Goal: Information Seeking & Learning: Learn about a topic

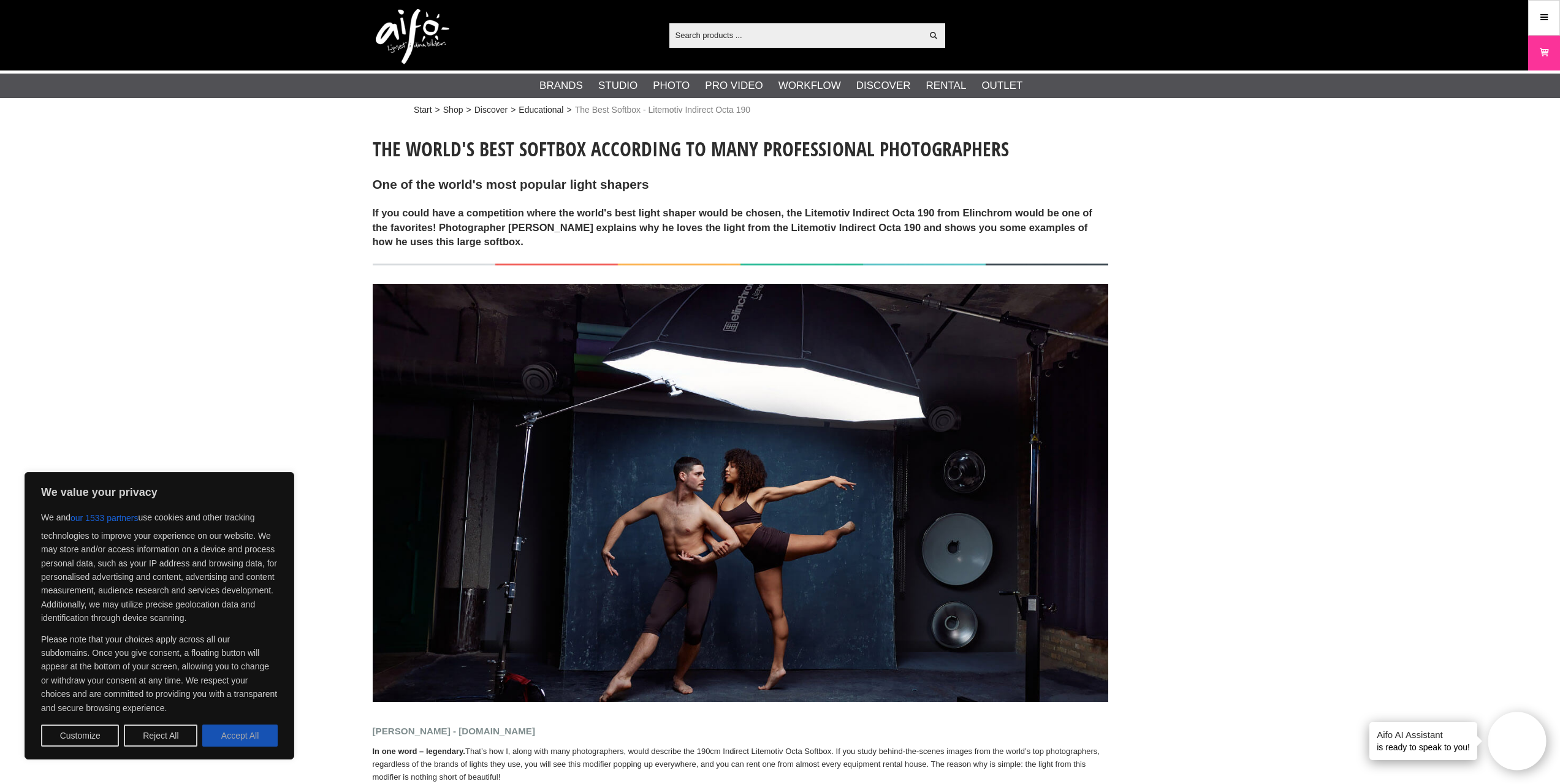
click at [246, 732] on button "Accept All" at bounding box center [240, 735] width 75 height 22
checkbox input "true"
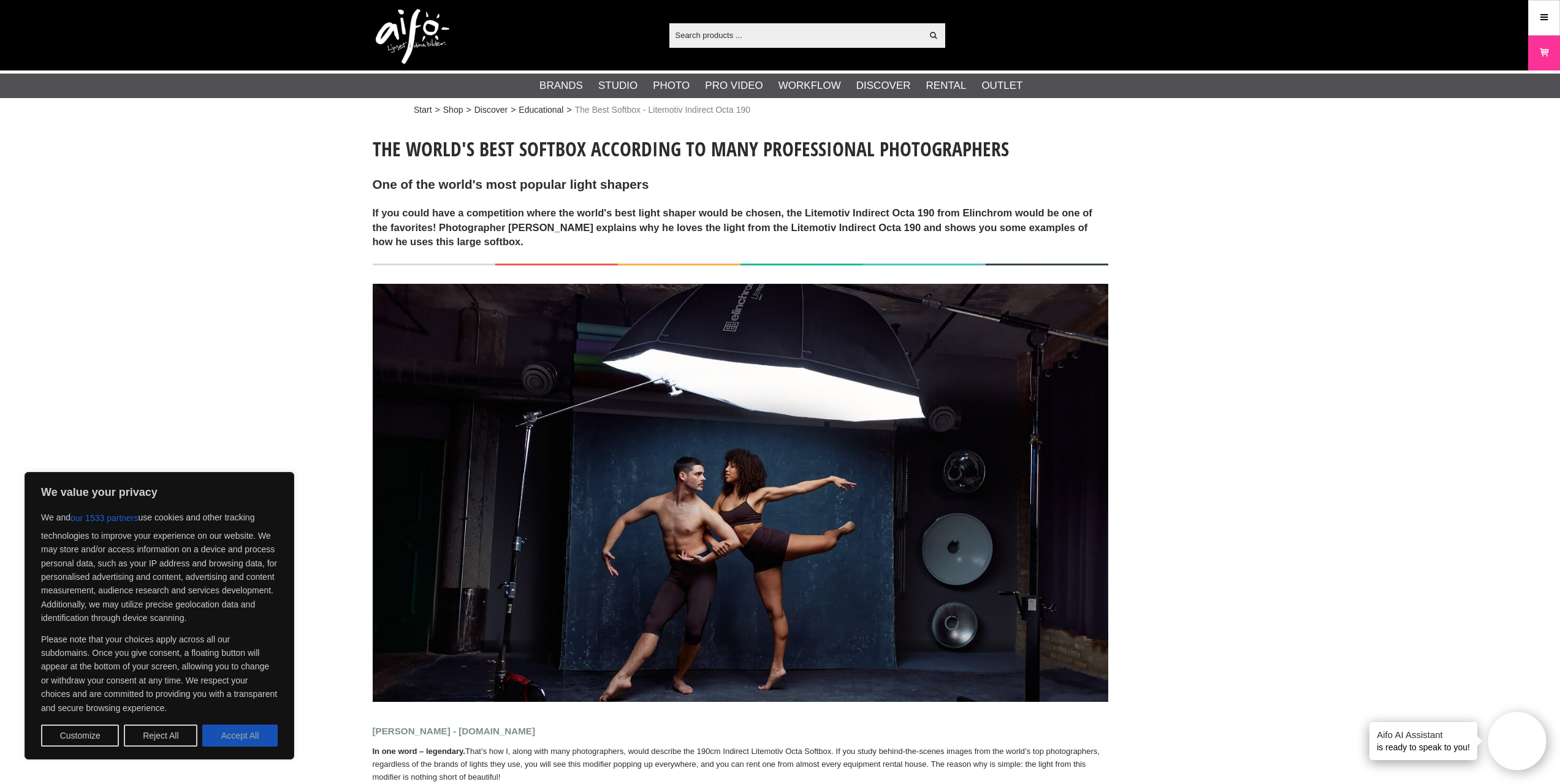
checkbox input "true"
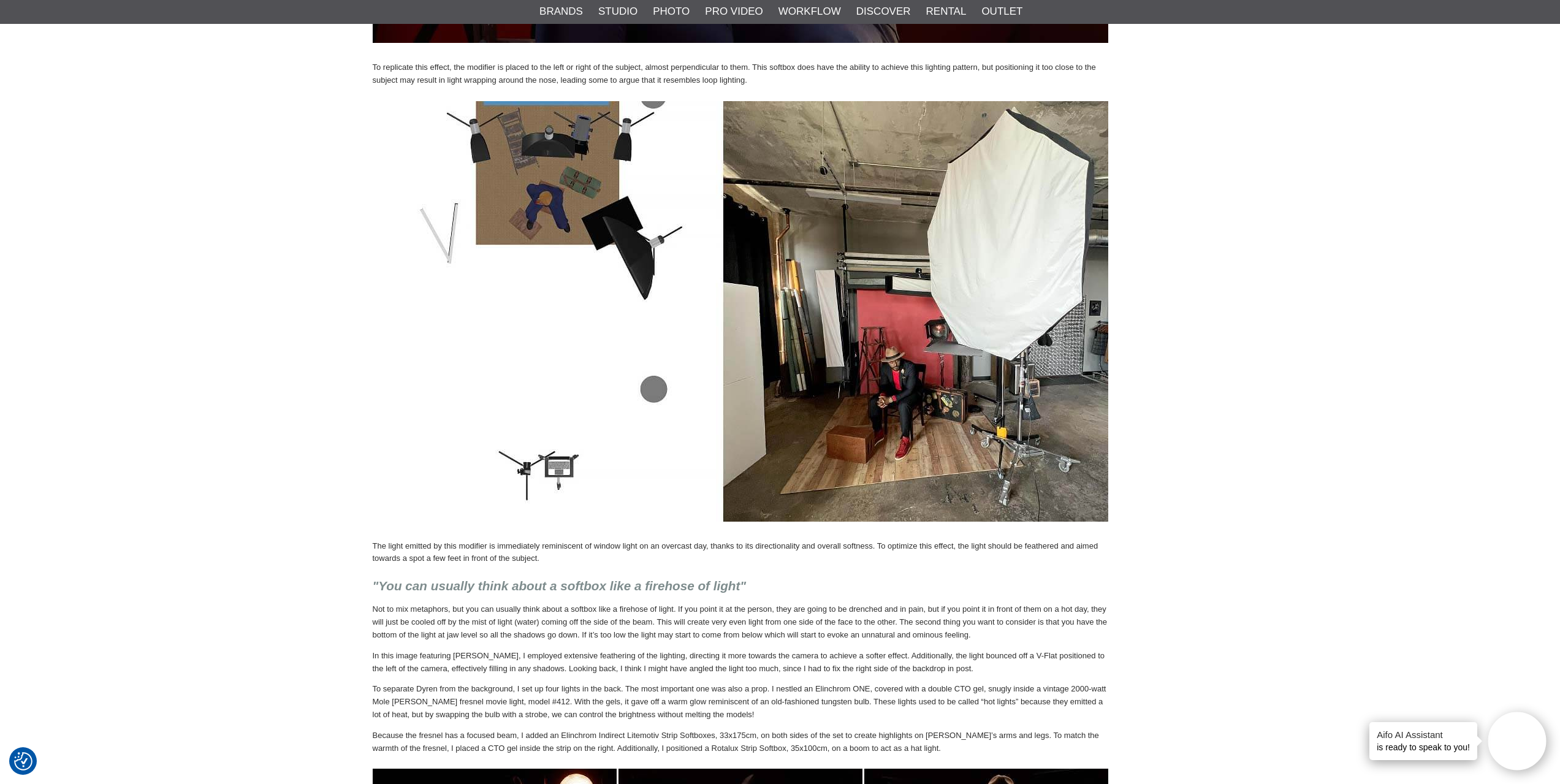
scroll to position [1838, 0]
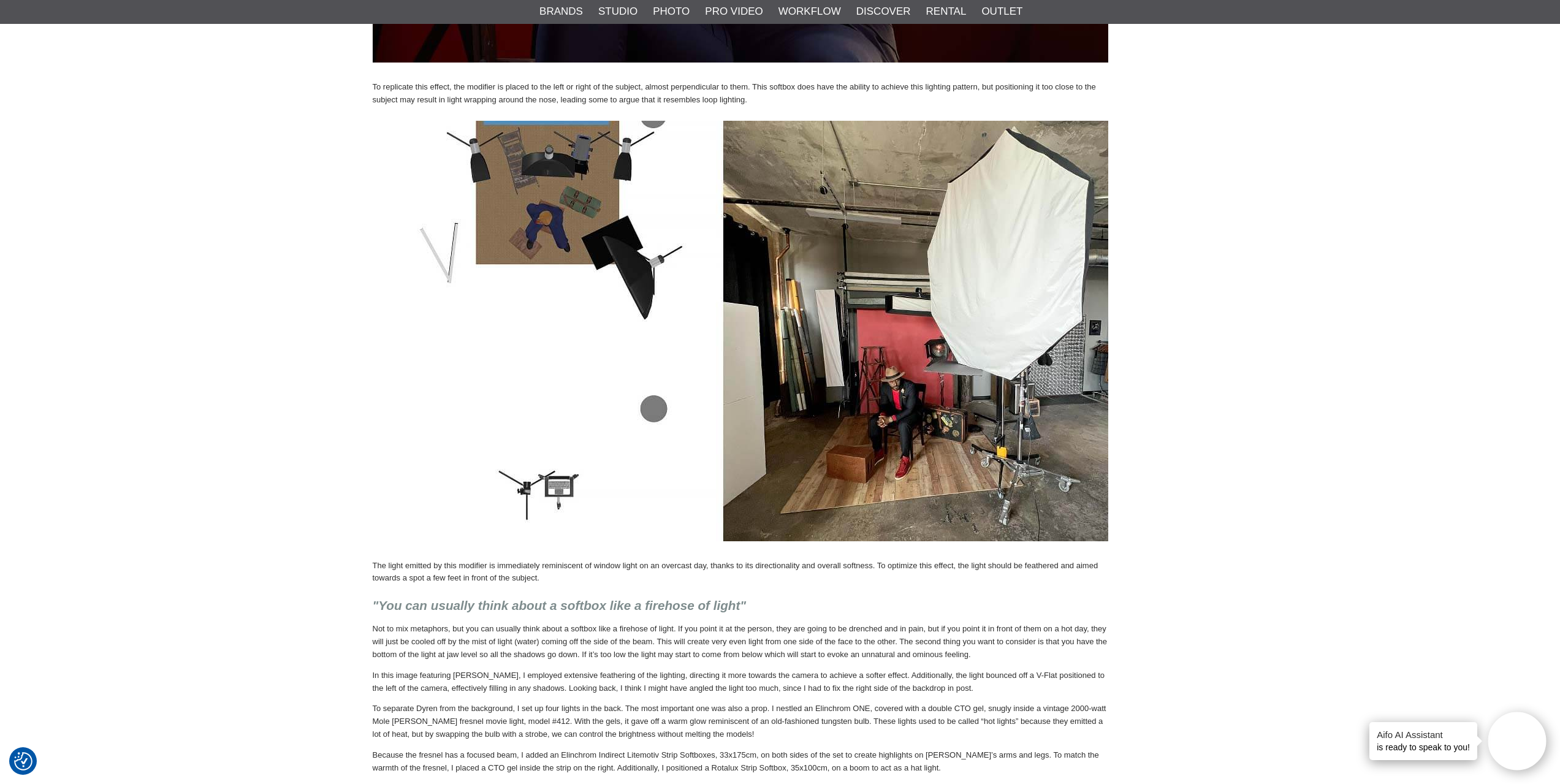
click at [833, 318] on img at bounding box center [740, 331] width 735 height 420
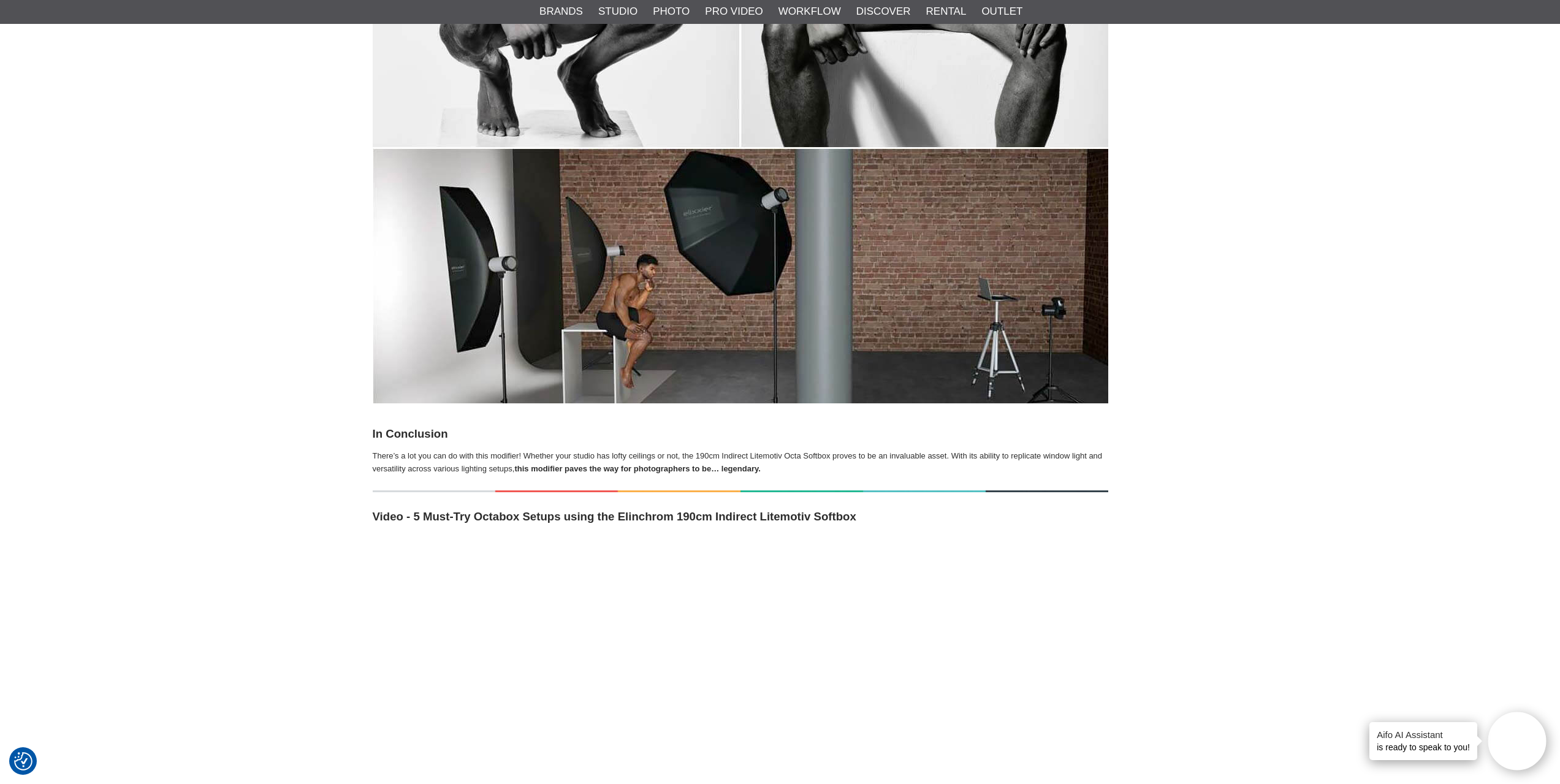
scroll to position [10660, 0]
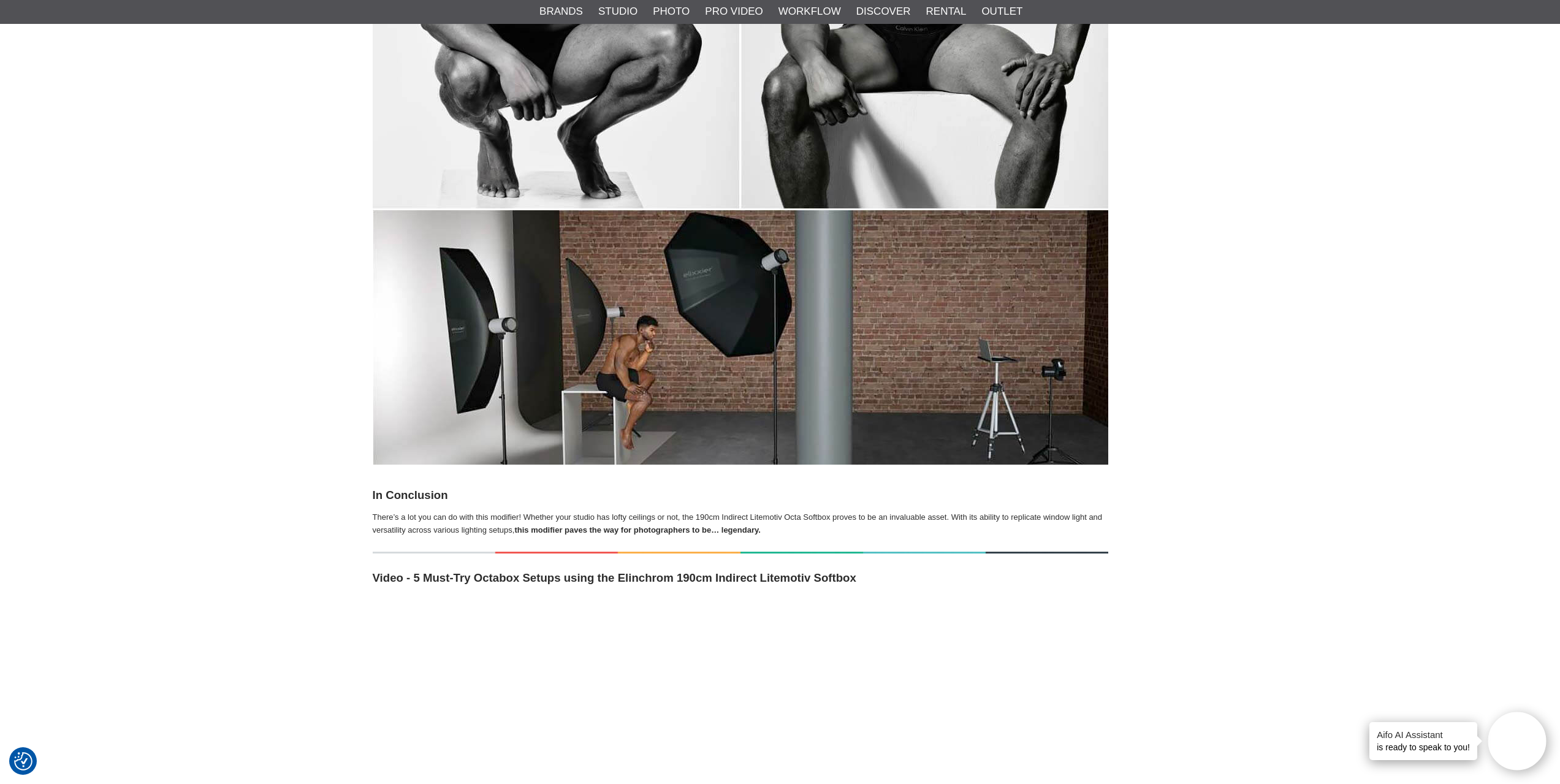
click at [442, 329] on img at bounding box center [740, 96] width 735 height 735
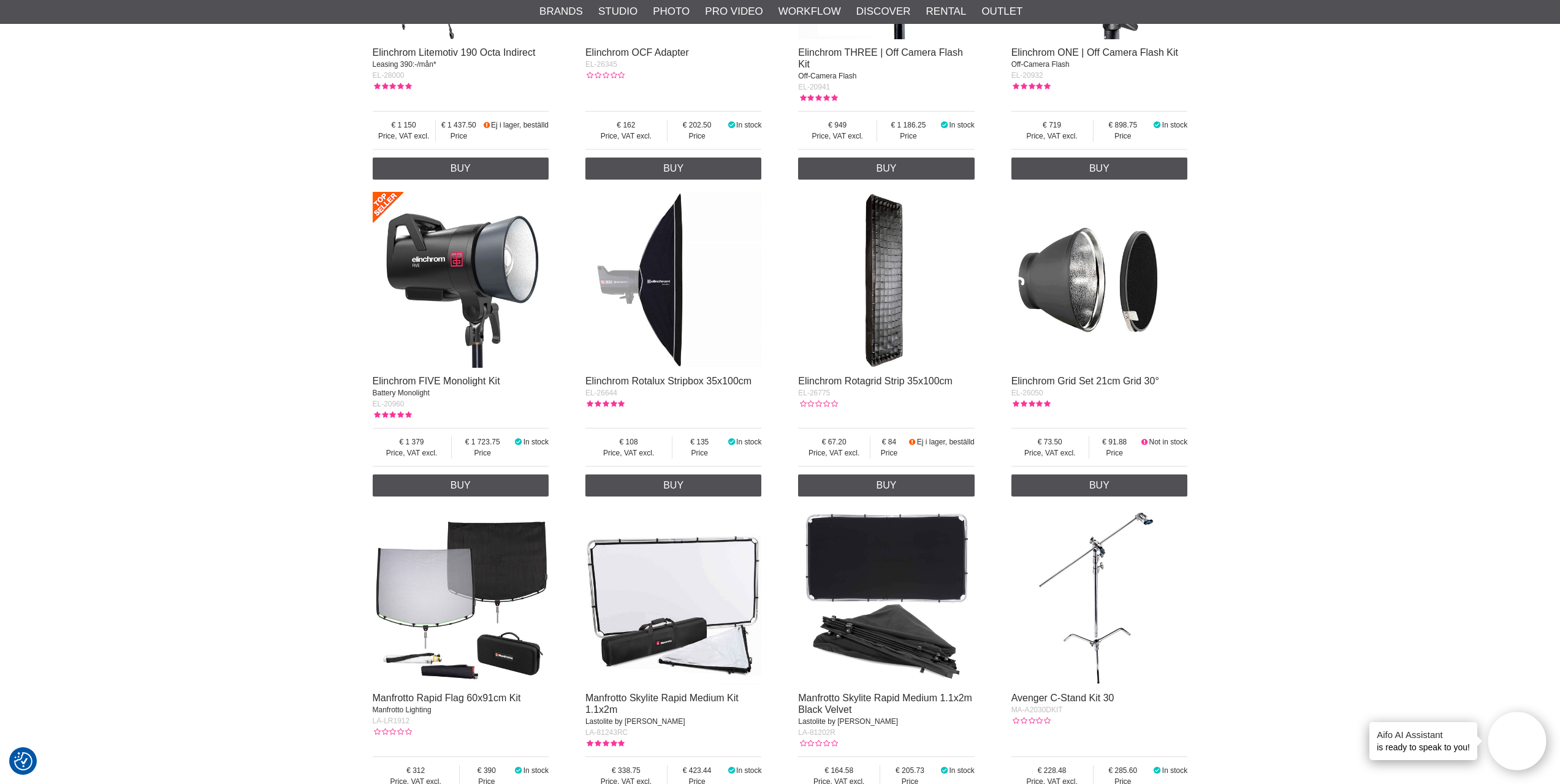
scroll to position [12253, 0]
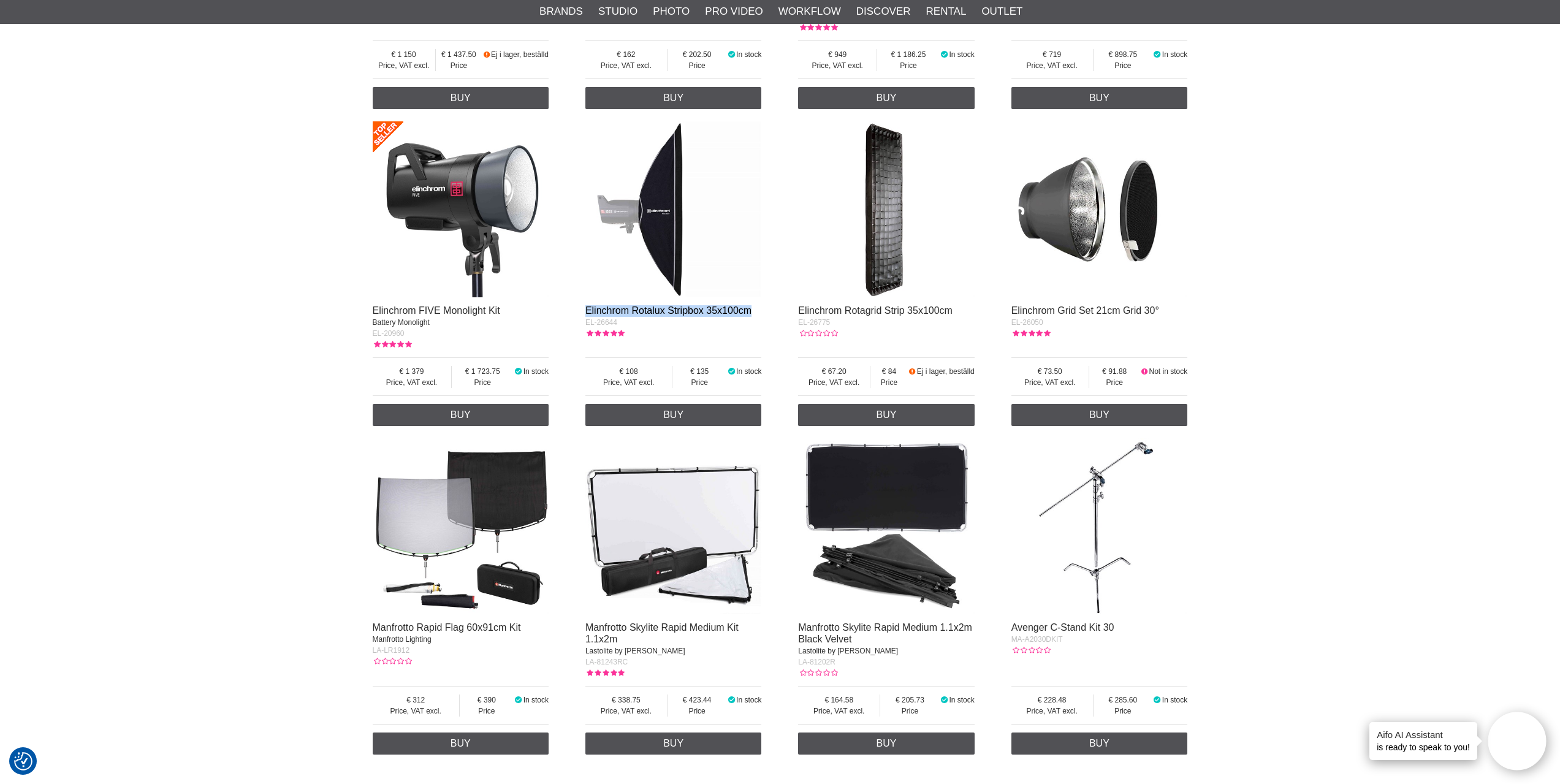
drag, startPoint x: 767, startPoint y: 272, endPoint x: 586, endPoint y: 275, distance: 181.0
click at [586, 275] on div "Elinchrom Litemotiv 190 Octa Indirect Leasing 390:-/mån* EL-28000 Price, VAT ex…" at bounding box center [780, 273] width 815 height 973
copy link "Elinchrom Rotalux Stripbox 35x100cm"
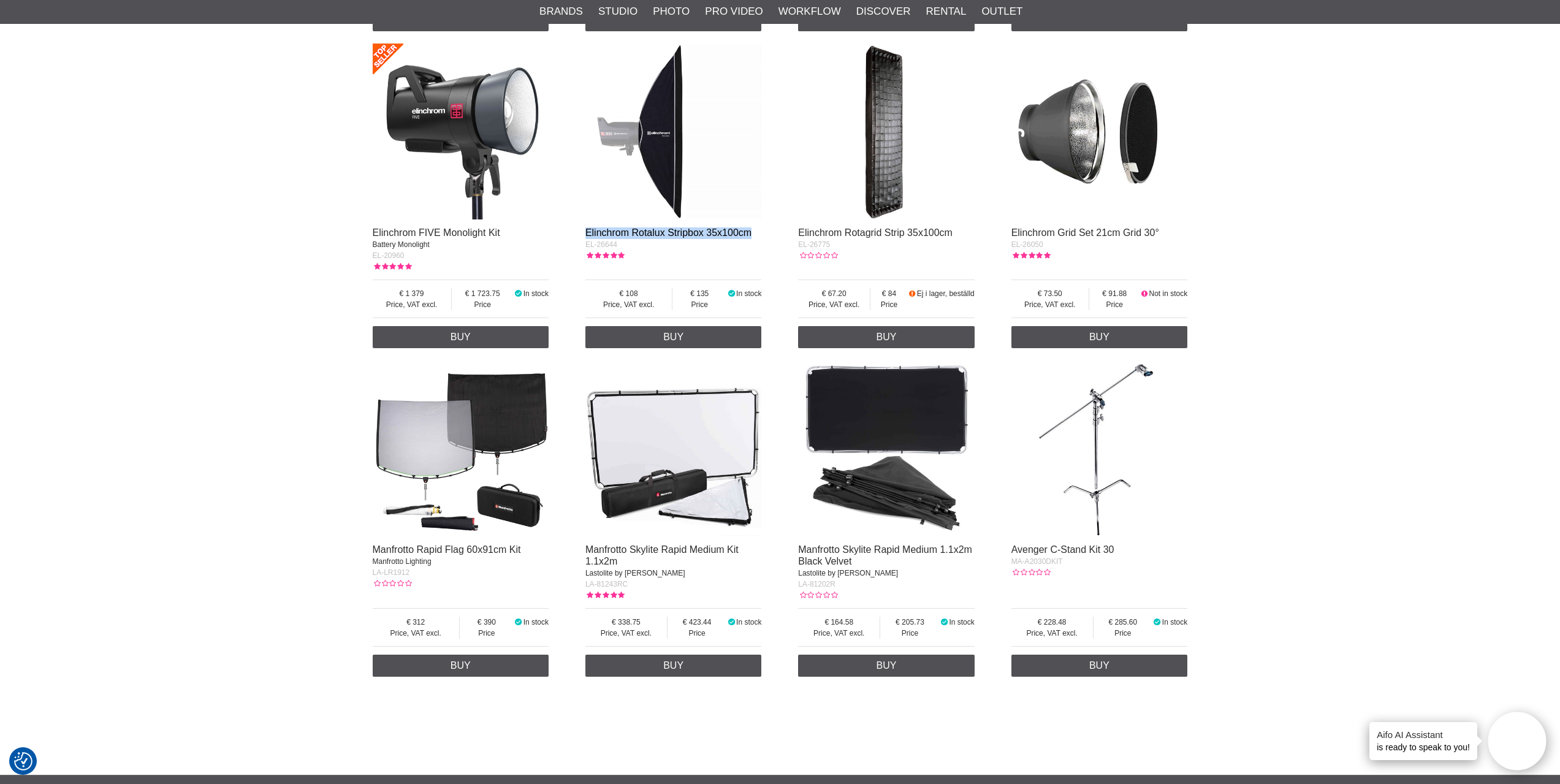
scroll to position [12130, 0]
